Goal: Task Accomplishment & Management: Complete application form

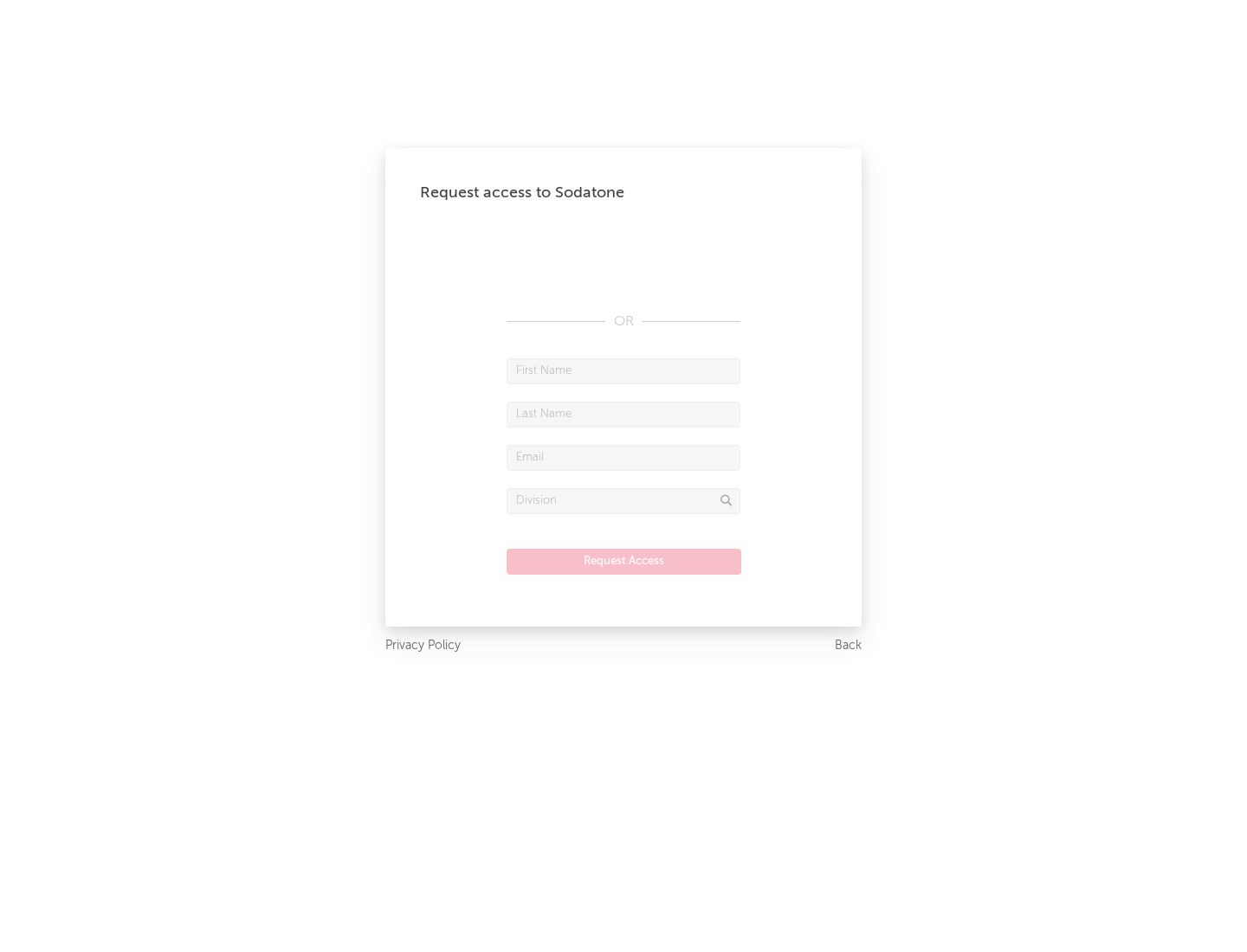
click at [624, 370] on input "text" at bounding box center [624, 371] width 234 height 26
type input "[PERSON_NAME]"
click at [624, 414] on input "text" at bounding box center [624, 415] width 234 height 26
type input "[PERSON_NAME]"
click at [624, 457] on input "text" at bounding box center [624, 458] width 234 height 26
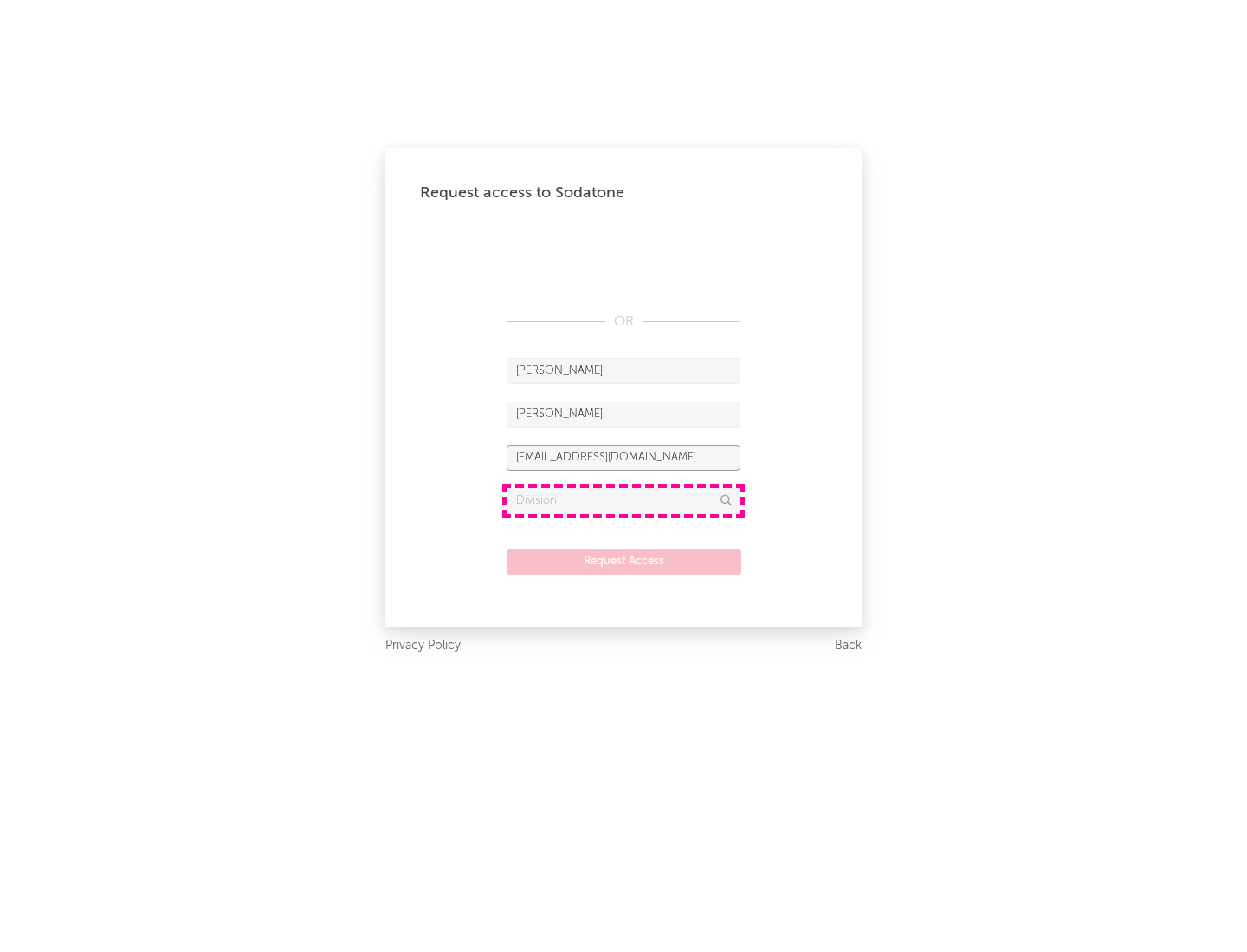
type input "[EMAIL_ADDRESS][DOMAIN_NAME]"
click at [624, 500] on input "text" at bounding box center [624, 501] width 234 height 26
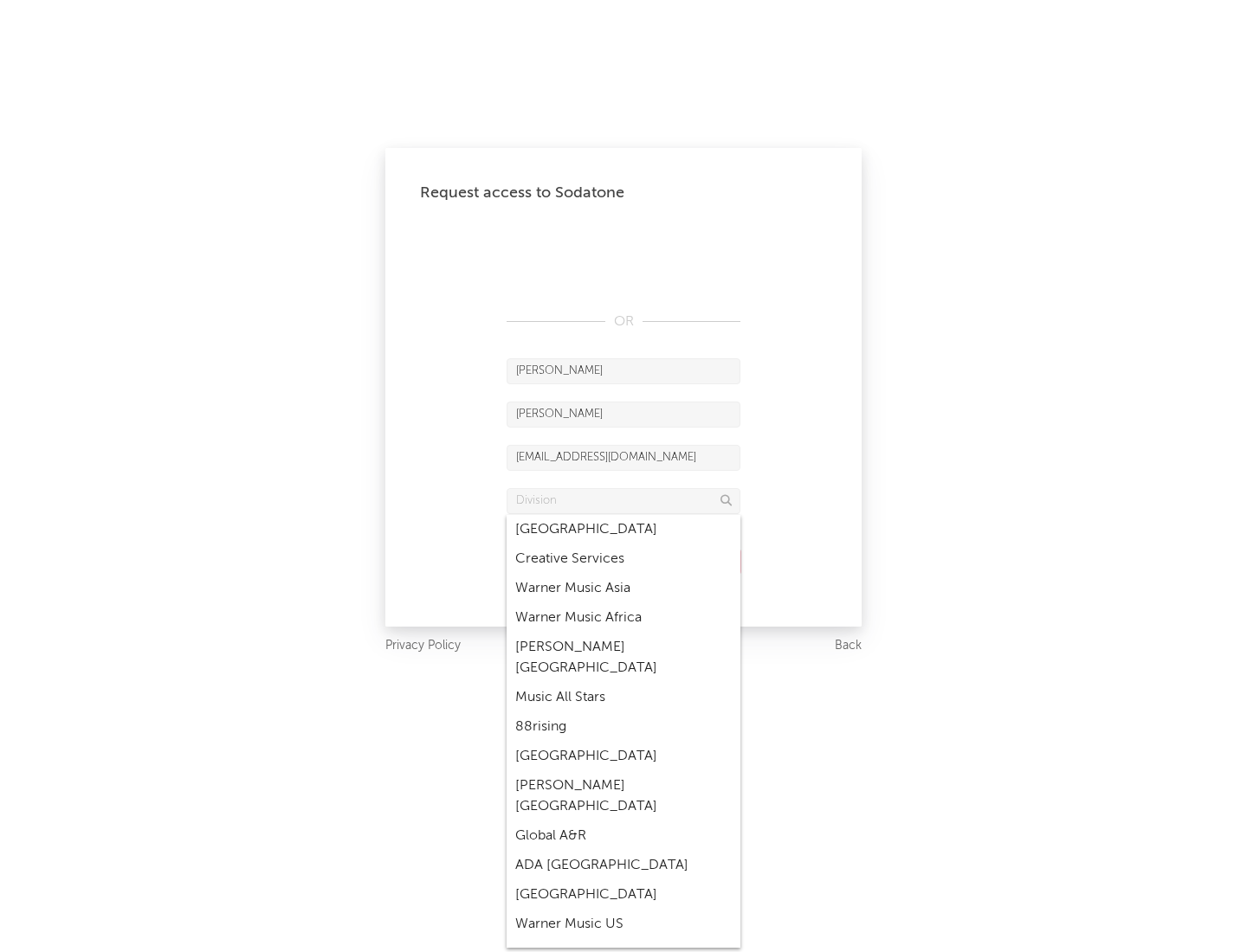
click at [624, 683] on div "Music All Stars" at bounding box center [624, 697] width 234 height 29
type input "Music All Stars"
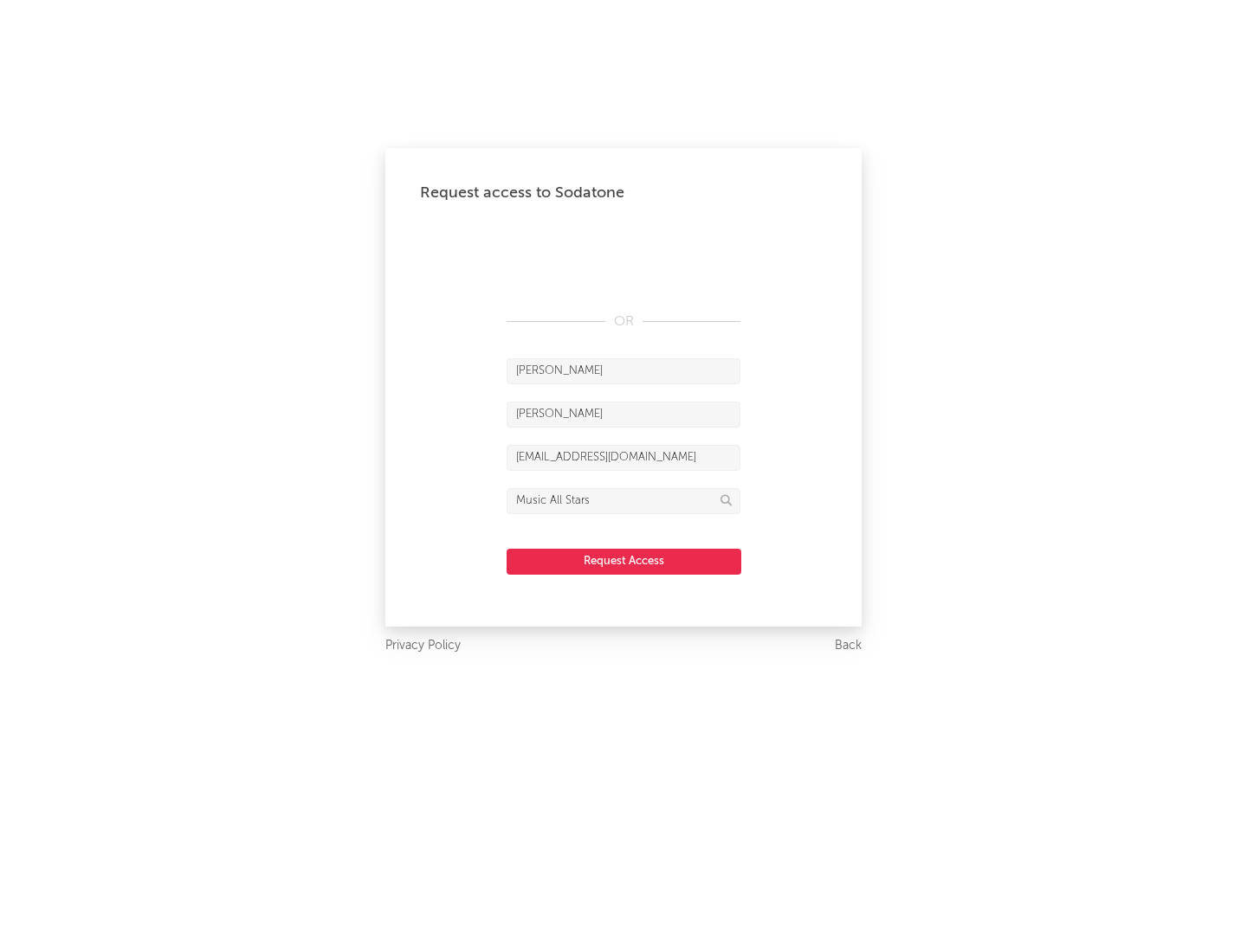
click at [624, 561] on button "Request Access" at bounding box center [624, 562] width 235 height 26
